Goal: Find specific page/section: Find specific page/section

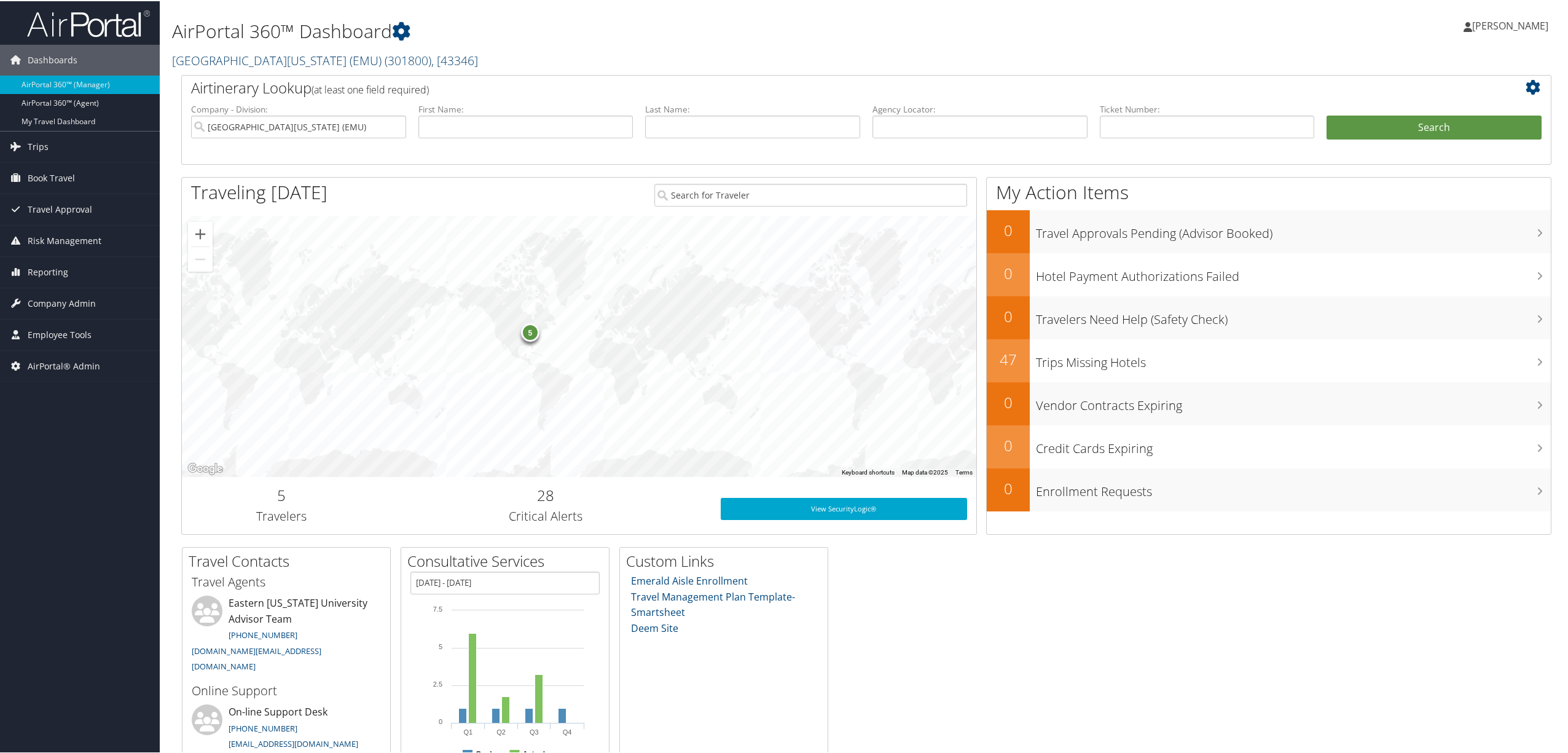
click at [344, 64] on link "[GEOGRAPHIC_DATA][US_STATE] (EMU) ( 301800 ) , [ 43346 ]" at bounding box center [324, 59] width 306 height 17
click at [224, 85] on input "search" at bounding box center [253, 82] width 161 height 23
type input "4life"
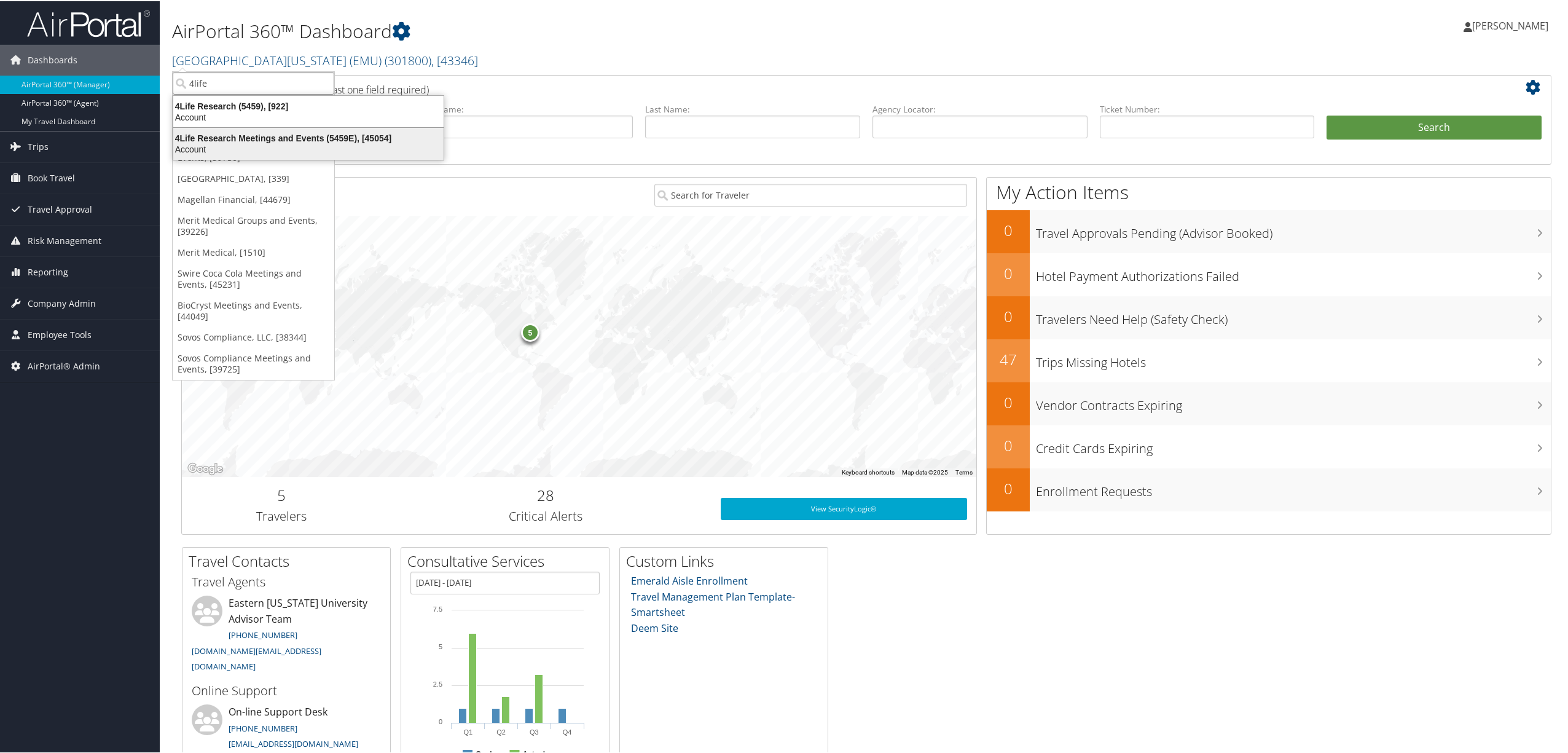
click at [220, 128] on div "4Life Research Meetings and Events (5459E), [45054] Account" at bounding box center [308, 143] width 266 height 29
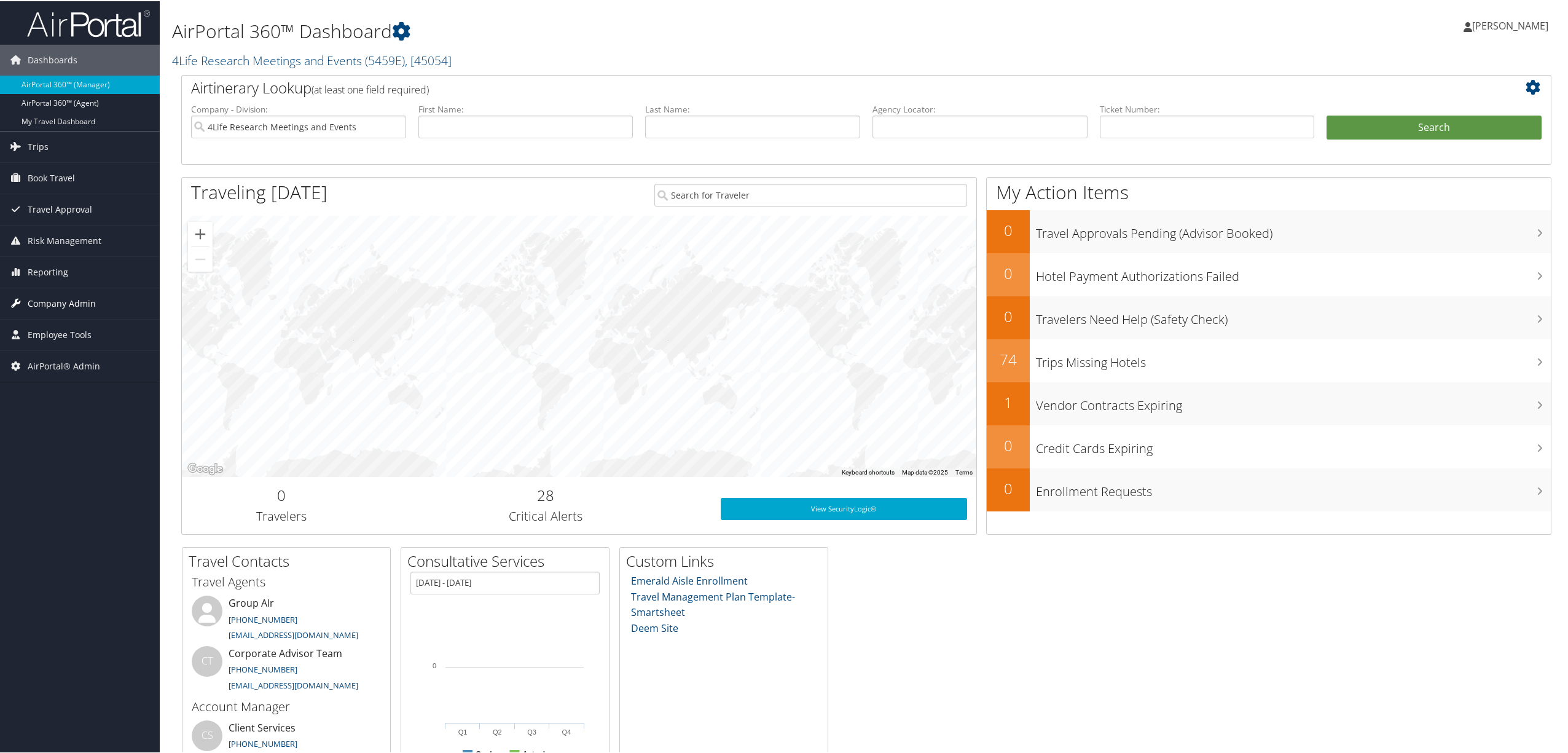
click at [56, 306] on span "Company Admin" at bounding box center [61, 302] width 69 height 30
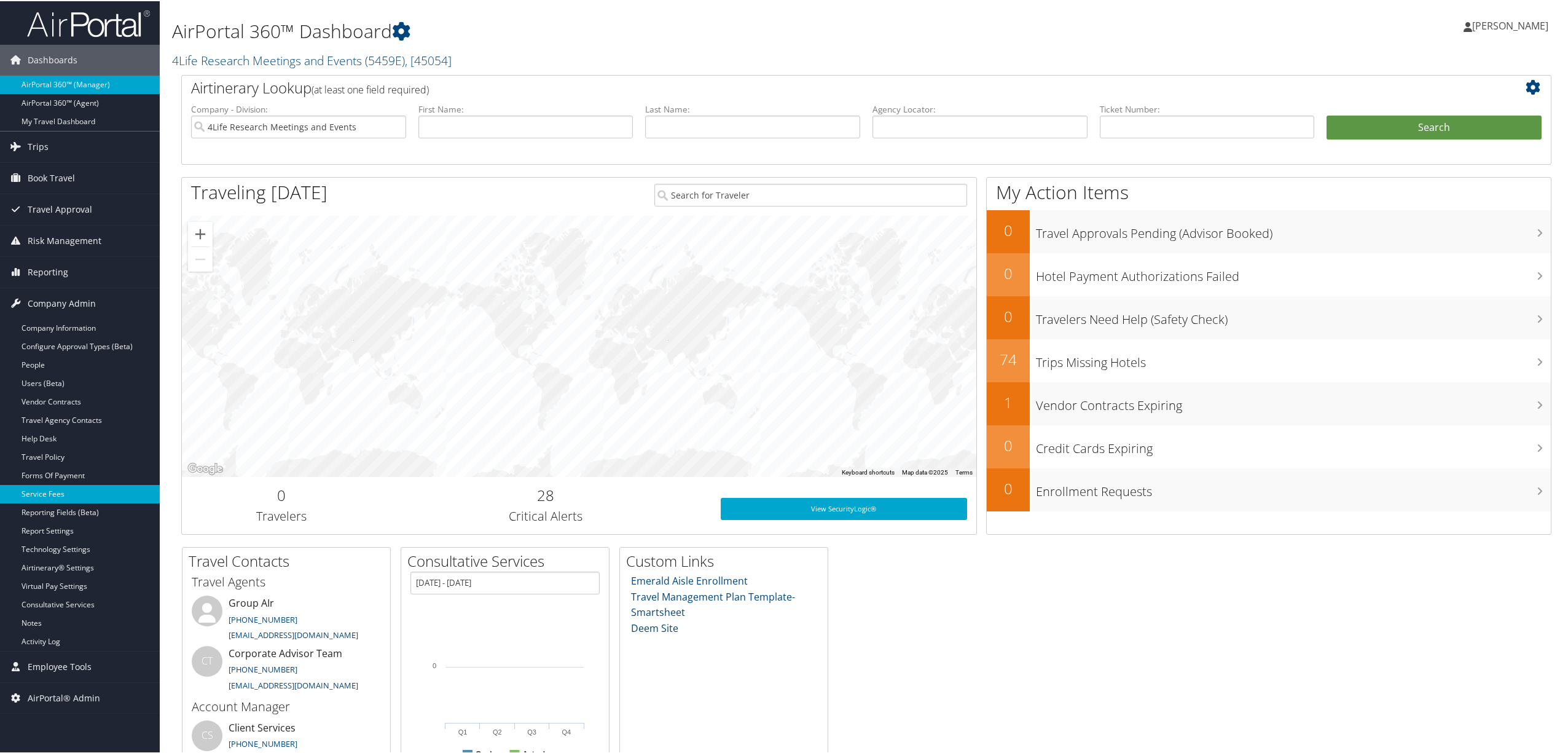
click at [98, 495] on link "Service Fees" at bounding box center [79, 493] width 159 height 19
